Goal: Task Accomplishment & Management: Manage account settings

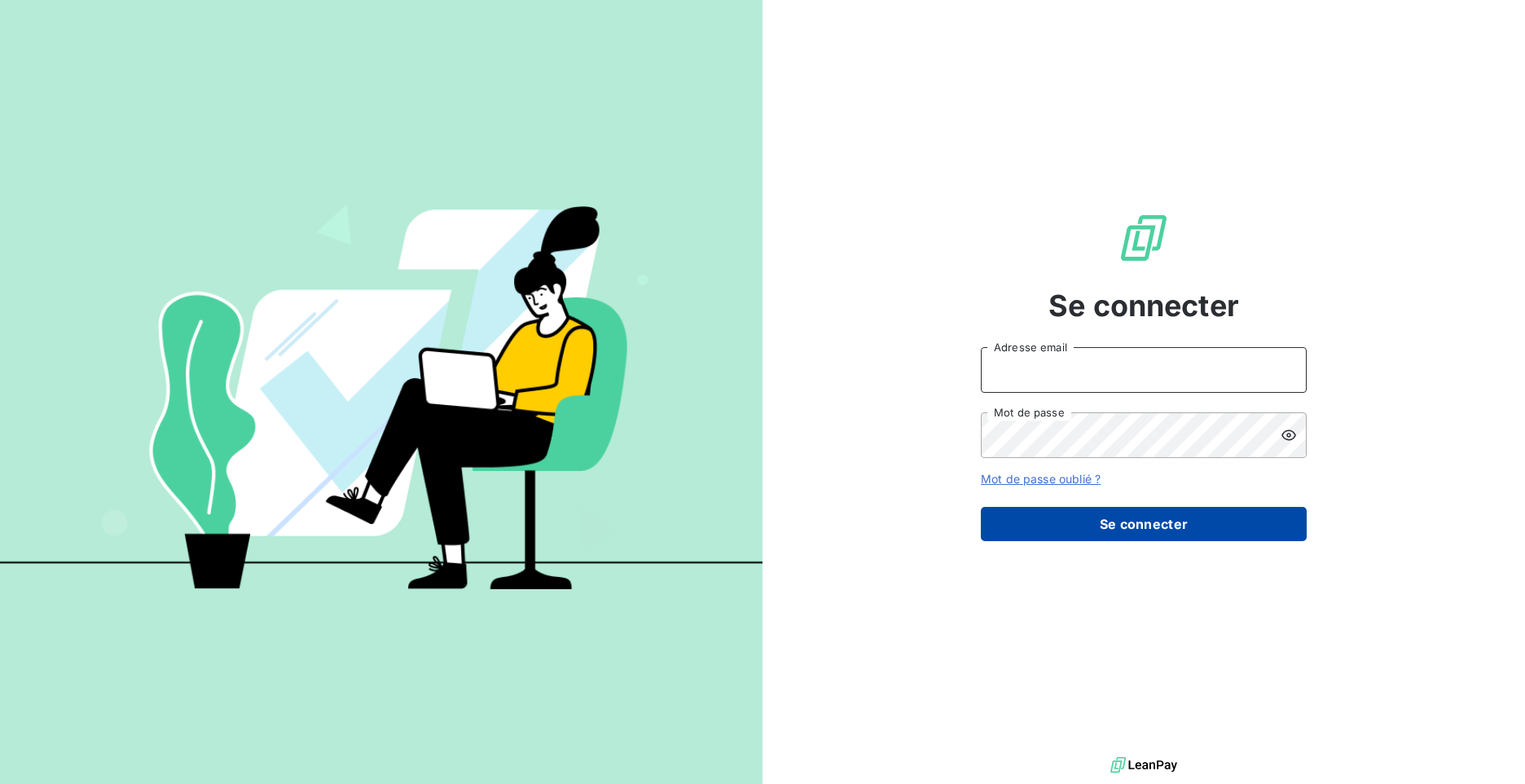
type input "[PERSON_NAME][EMAIL_ADDRESS][DOMAIN_NAME]"
click at [1125, 532] on button "Se connecter" at bounding box center [1143, 523] width 326 height 34
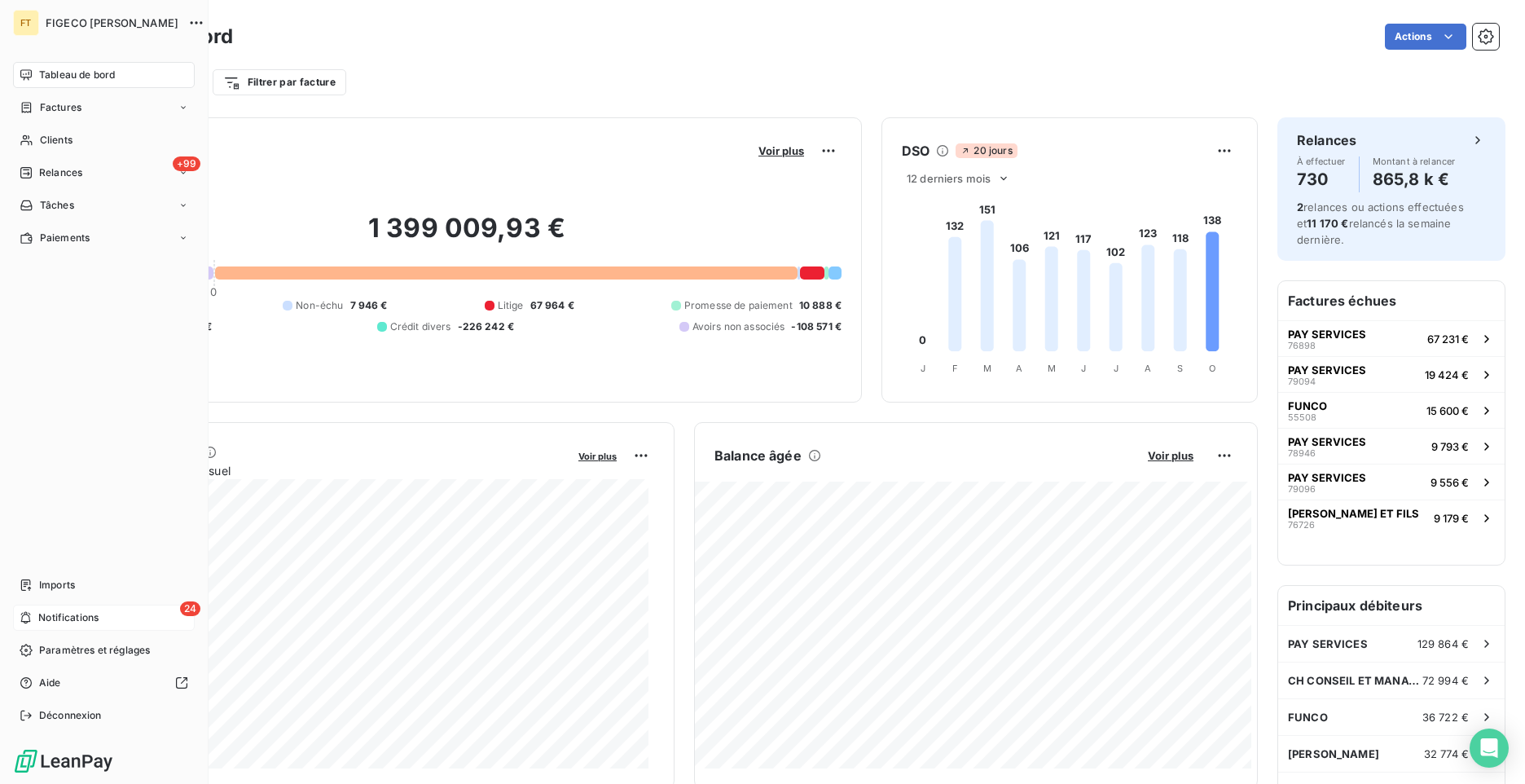
click at [37, 612] on div "24 Notifications" at bounding box center [104, 617] width 182 height 26
click at [33, 177] on div "Relances" at bounding box center [51, 173] width 63 height 15
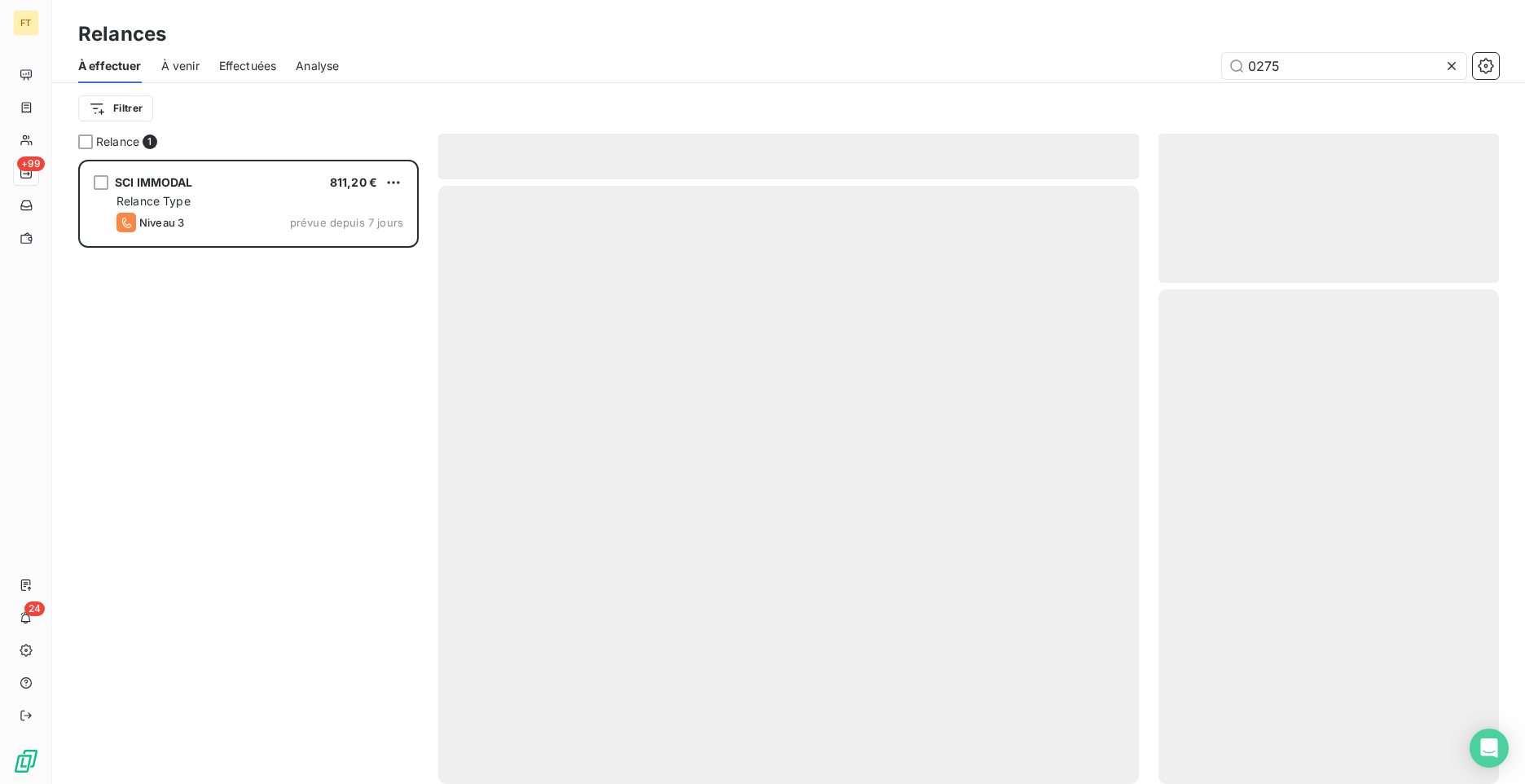
scroll to position [611, 329]
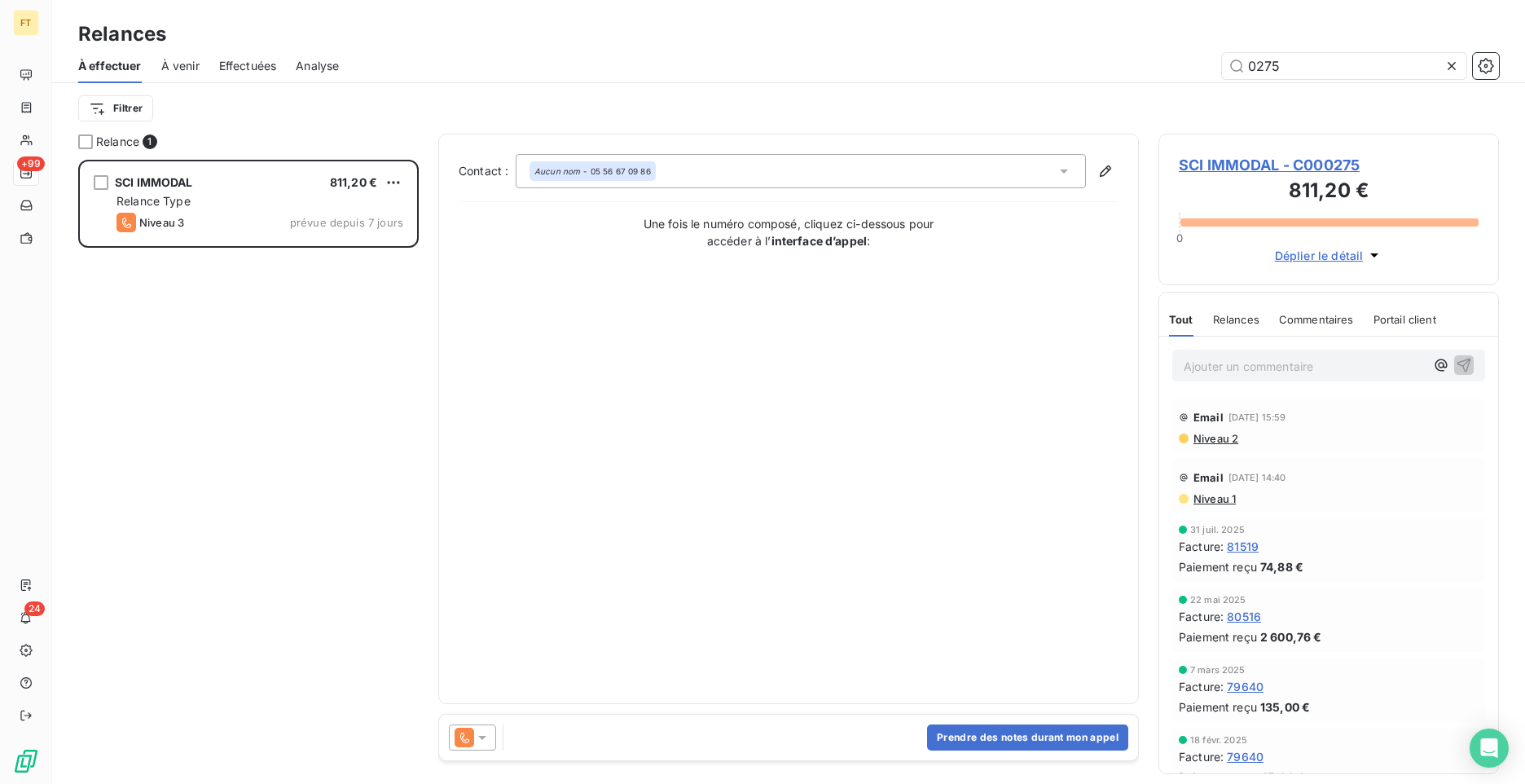
click at [1451, 63] on icon at bounding box center [1452, 66] width 17 height 17
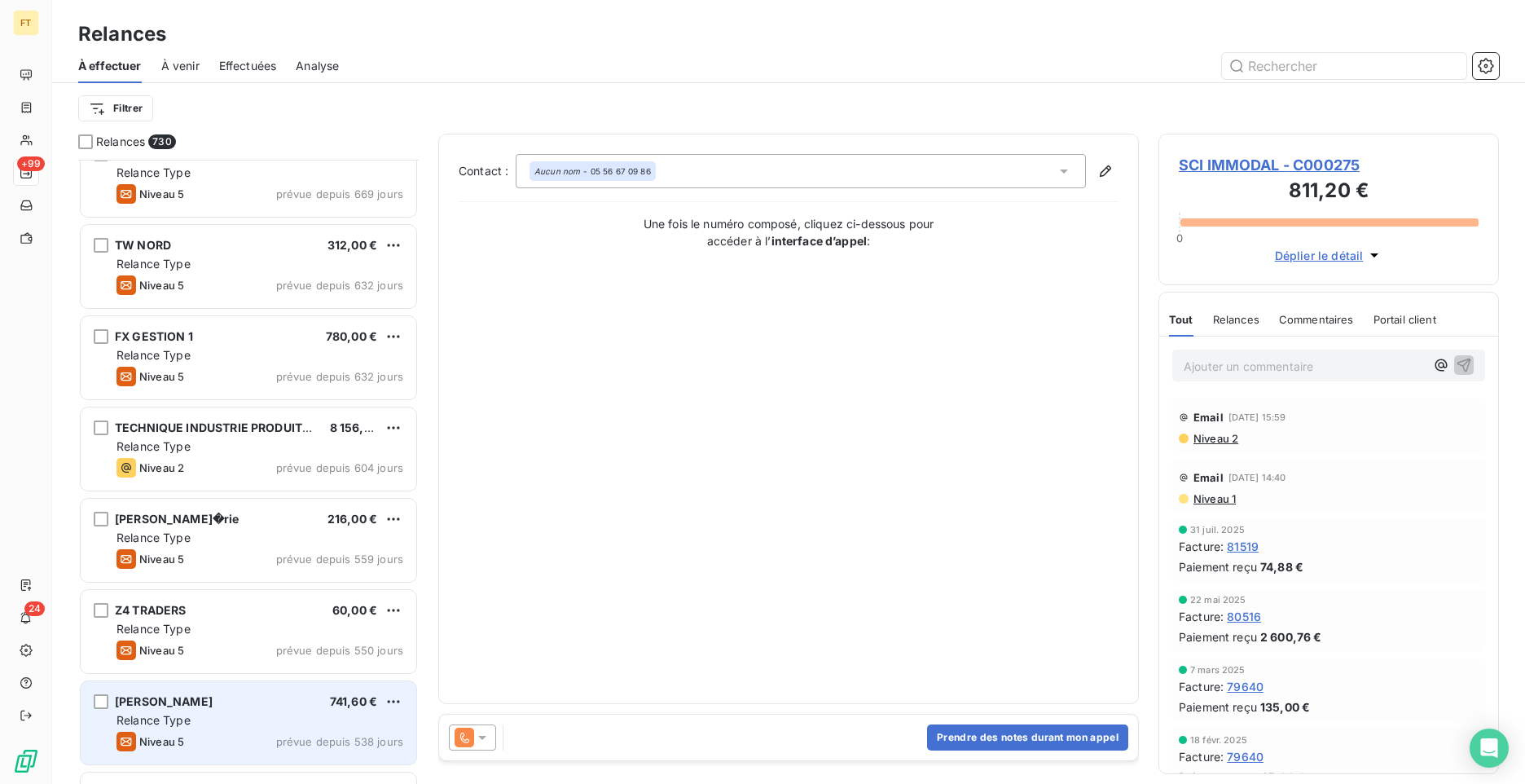
scroll to position [9206, 0]
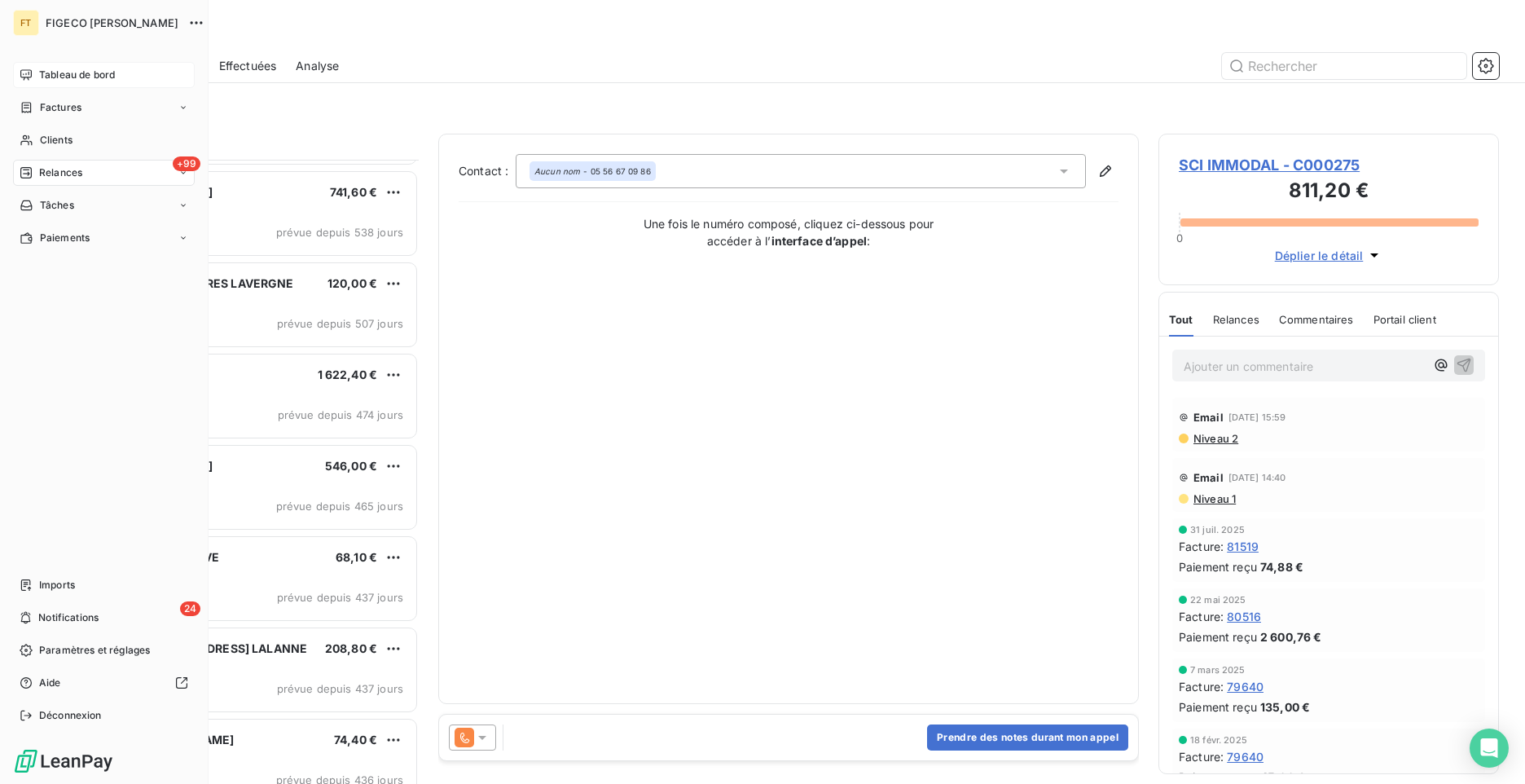
click at [36, 74] on div "Tableau de bord" at bounding box center [104, 75] width 182 height 26
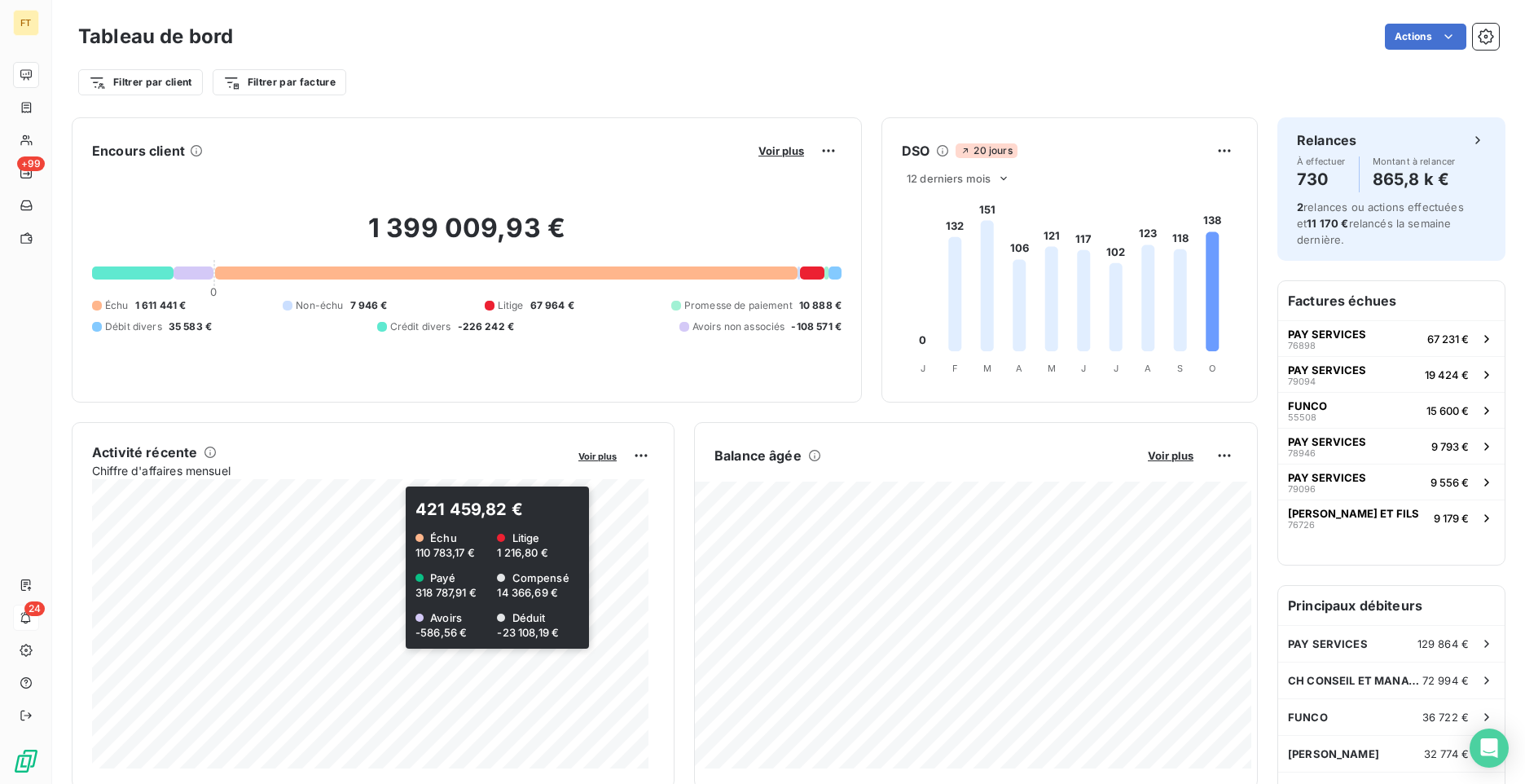
scroll to position [225, 0]
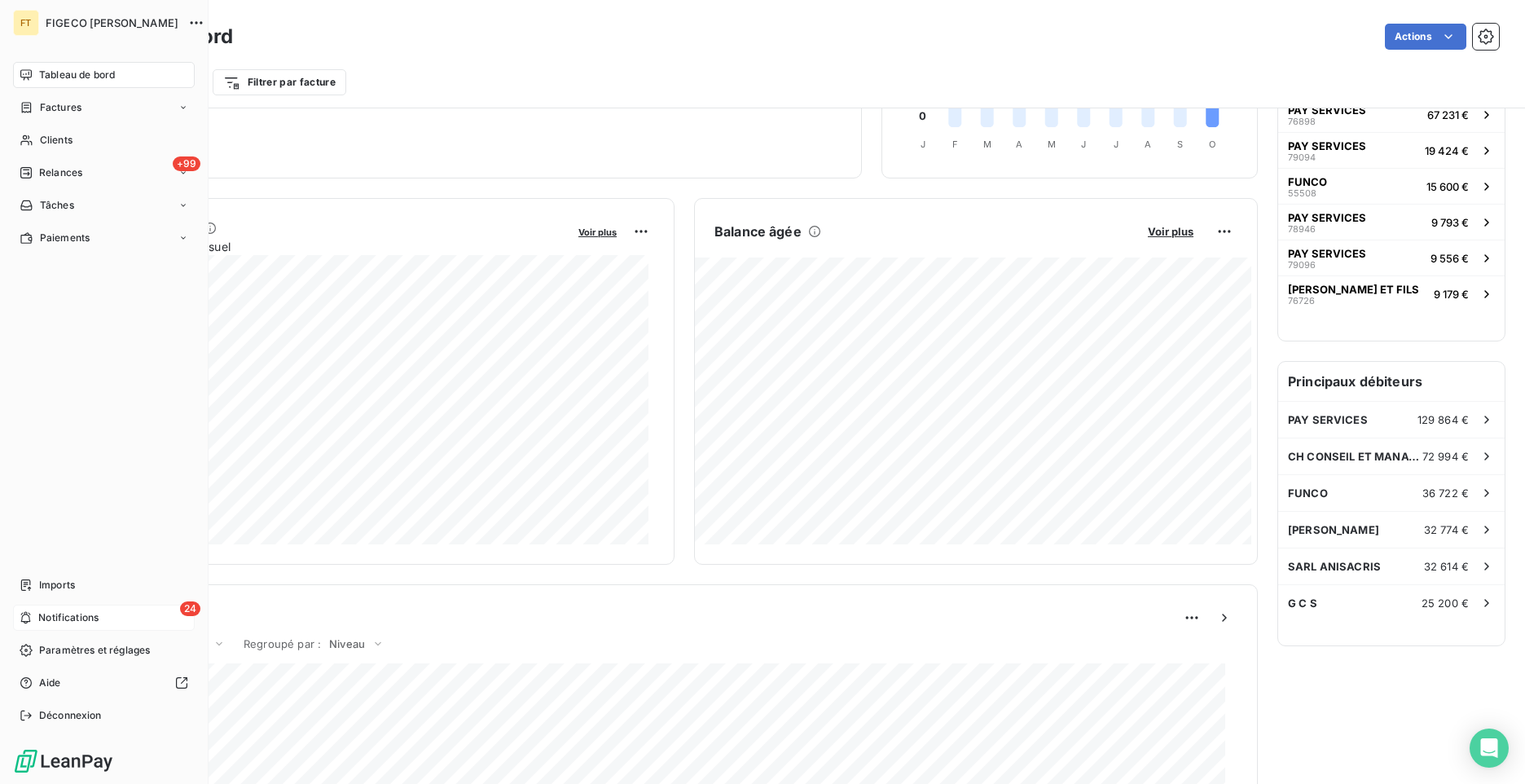
click at [35, 609] on div "24 Notifications" at bounding box center [104, 617] width 182 height 26
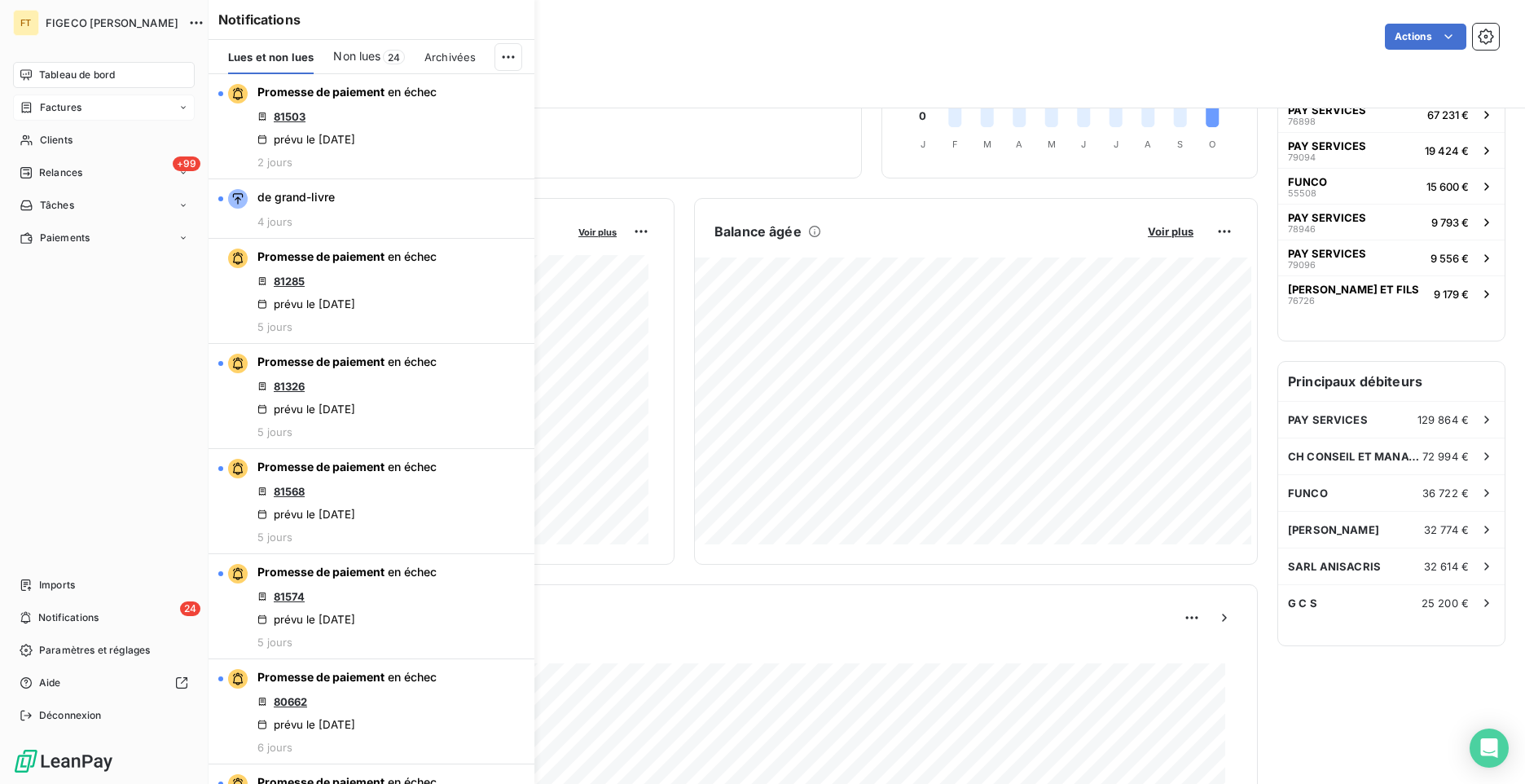
click at [32, 110] on icon at bounding box center [27, 108] width 14 height 13
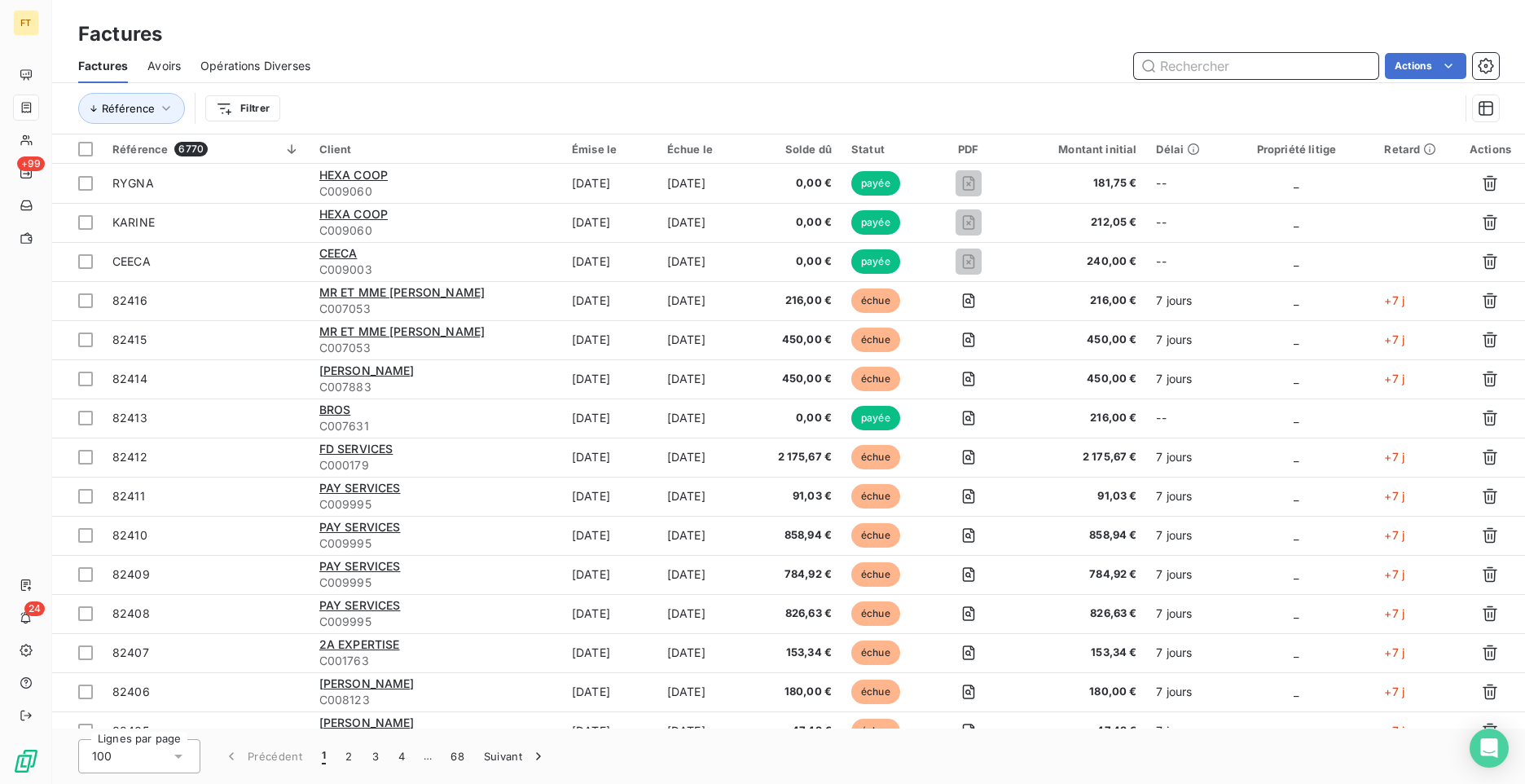
click at [1242, 67] on input "text" at bounding box center [1256, 66] width 245 height 26
type input "1749"
click at [1241, 67] on input "1749" at bounding box center [1256, 66] width 245 height 26
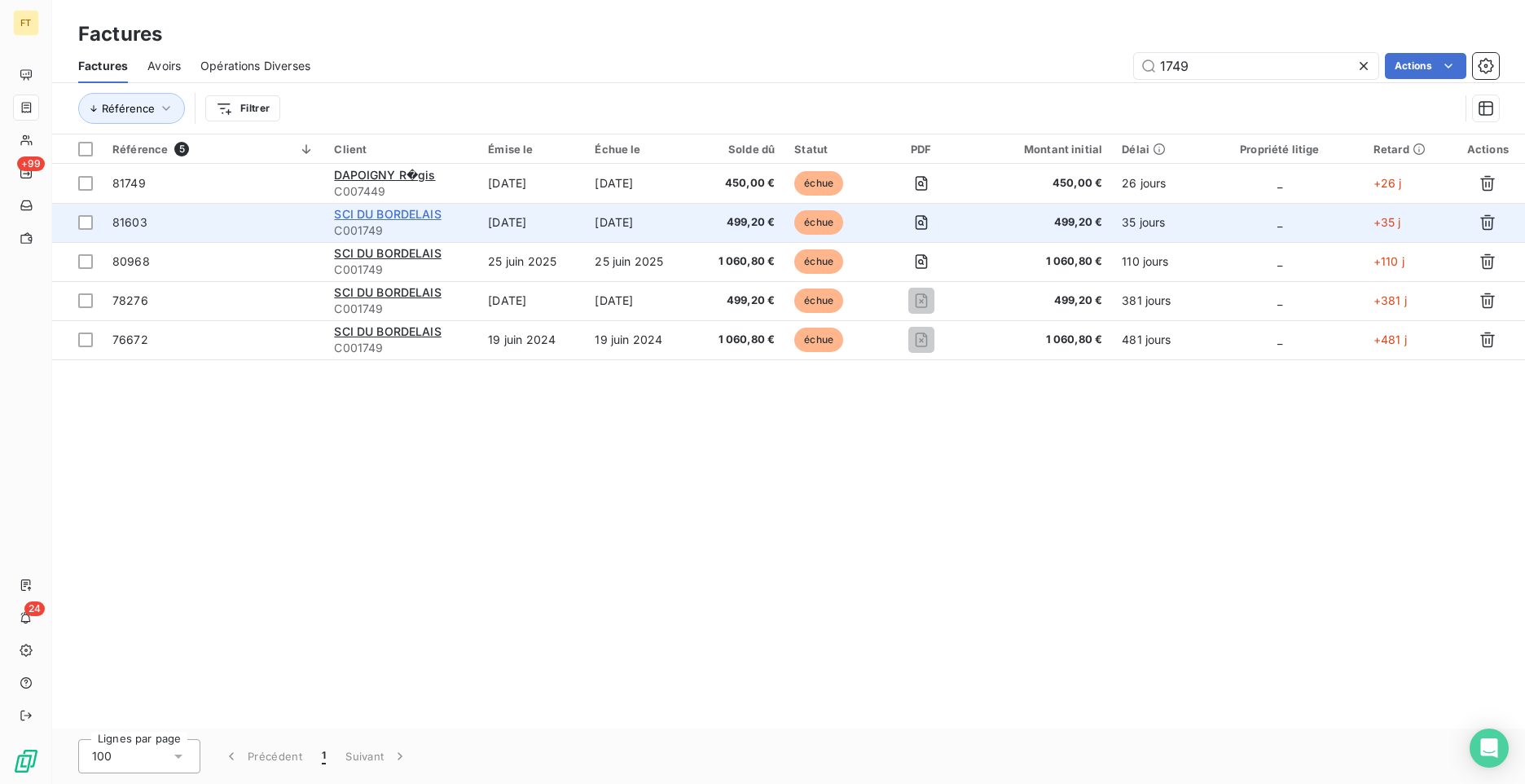
click at [390, 216] on span "SCI DU BORDELAIS" at bounding box center [387, 213] width 107 height 14
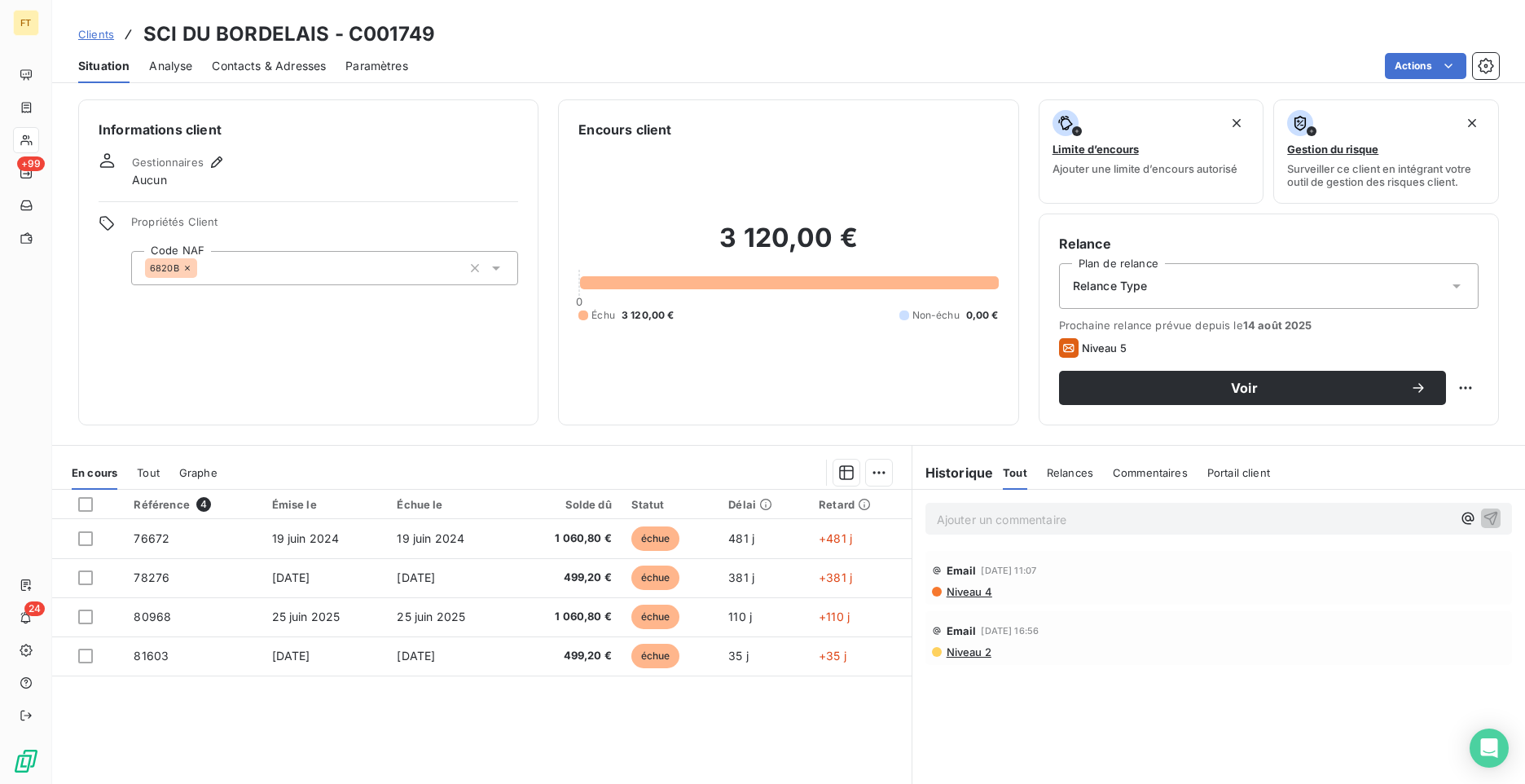
click at [991, 520] on p "Ajouter un commentaire ﻿" at bounding box center [1194, 519] width 515 height 21
click at [1484, 514] on icon "button" at bounding box center [1491, 518] width 14 height 14
